Goal: Task Accomplishment & Management: Manage account settings

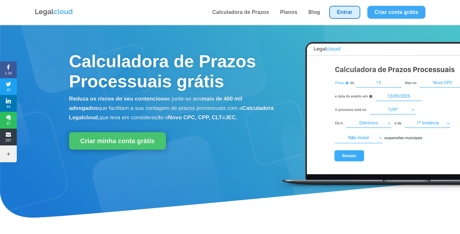
click at [340, 10] on link "Entrar" at bounding box center [345, 12] width 31 height 13
click at [345, 13] on link "Entrar" at bounding box center [345, 12] width 31 height 13
click at [337, 13] on link "Entrar" at bounding box center [345, 12] width 31 height 13
